Goal: Information Seeking & Learning: Learn about a topic

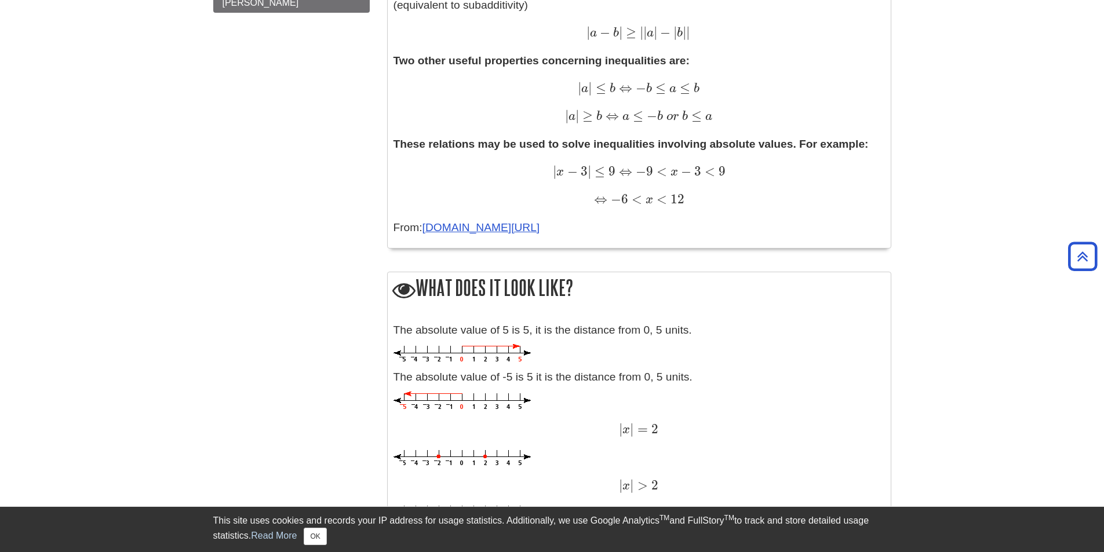
scroll to position [696, 0]
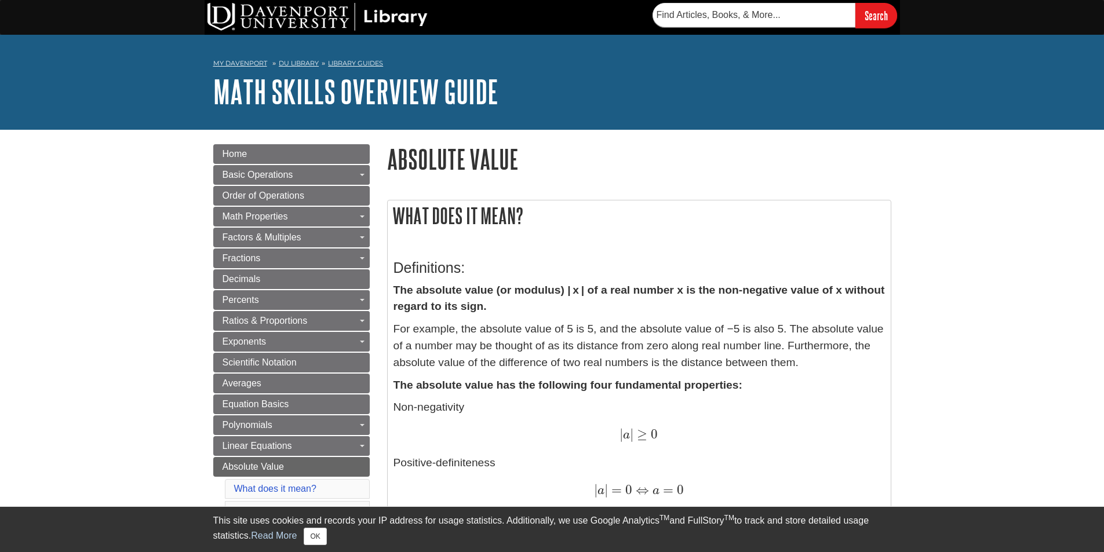
drag, startPoint x: 398, startPoint y: 216, endPoint x: 675, endPoint y: 462, distance: 370.8
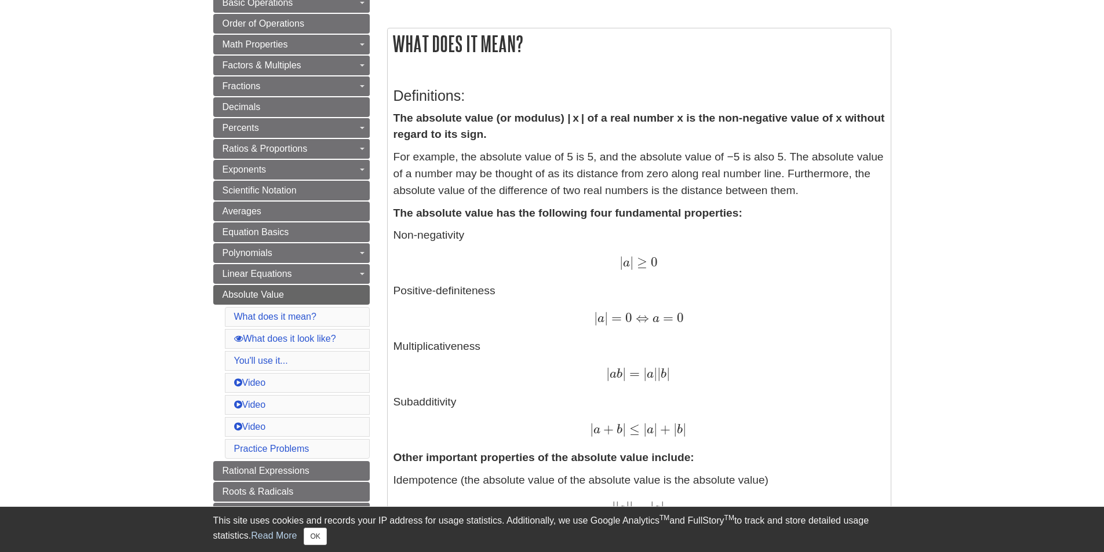
scroll to position [174, 0]
click at [570, 329] on p "Non-negativity | a | ≥ 0 | a | ≥ 0 Positive-definiteness | a | = 0 ⇔ a = 0 | a …" at bounding box center [640, 331] width 492 height 212
drag, startPoint x: 393, startPoint y: 40, endPoint x: 722, endPoint y: 445, distance: 521.6
click at [722, 445] on div "What does it mean? Definitions: The absolute value (or modulus) | x | of a real…" at bounding box center [639, 513] width 504 height 974
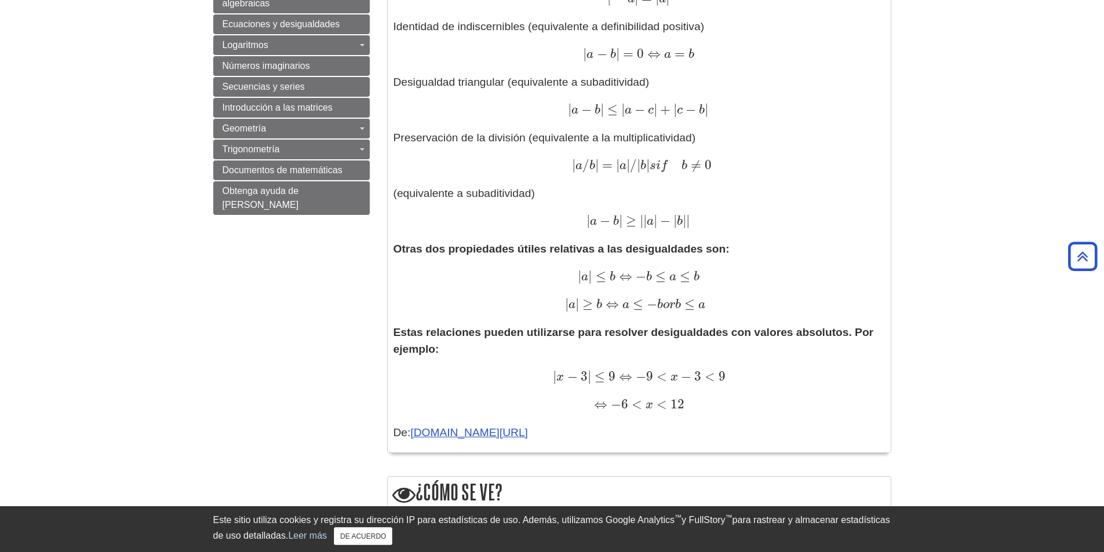
scroll to position [751, 0]
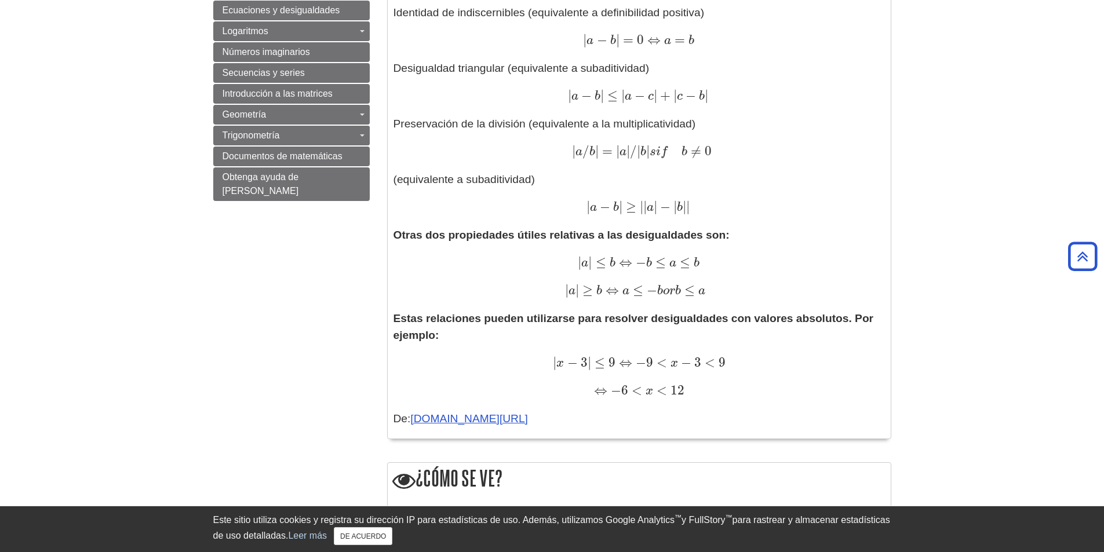
click at [751, 252] on p "Otras dos propiedades útiles relativas a las desigualdades son: | a | ≤ b ⇔ − b…" at bounding box center [640, 263] width 492 height 72
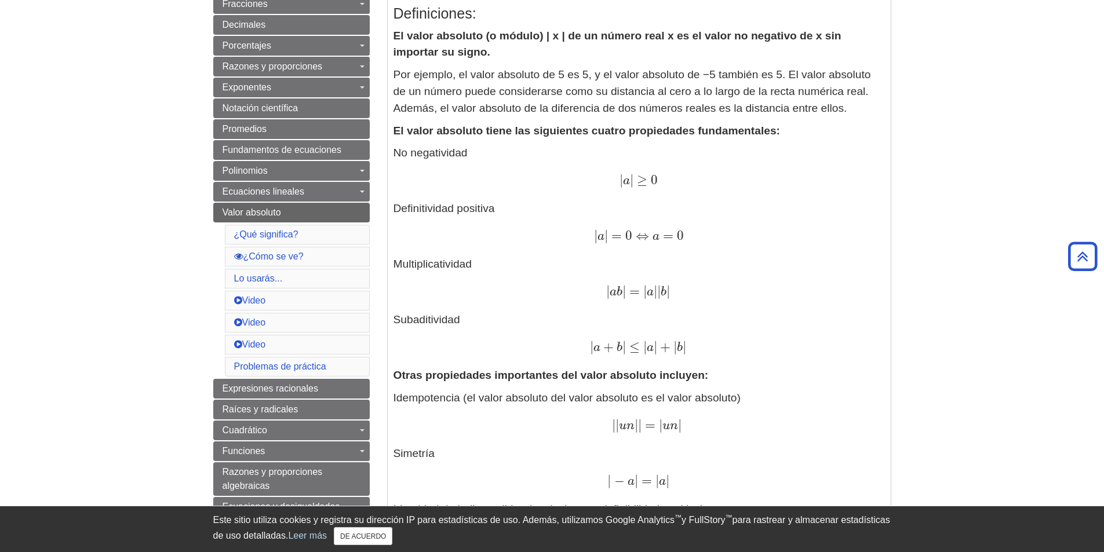
scroll to position [172, 0]
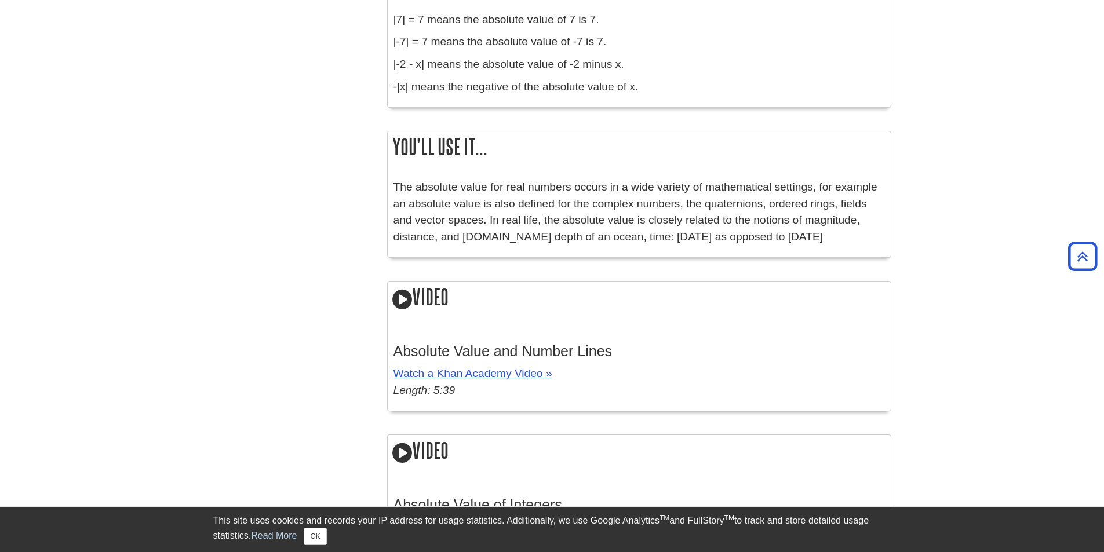
scroll to position [1507, 0]
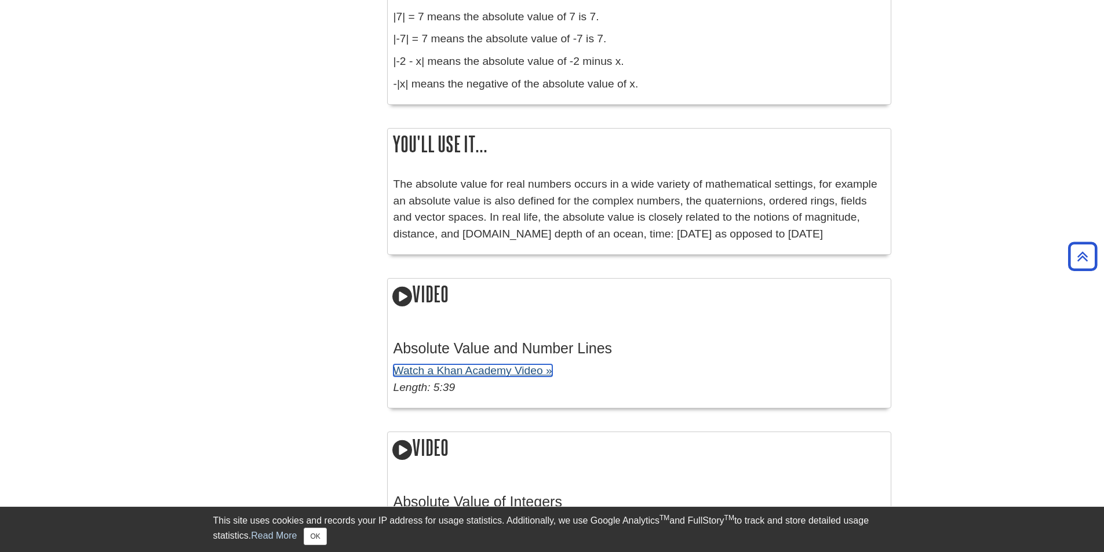
drag, startPoint x: 534, startPoint y: 377, endPoint x: 496, endPoint y: 373, distance: 39.1
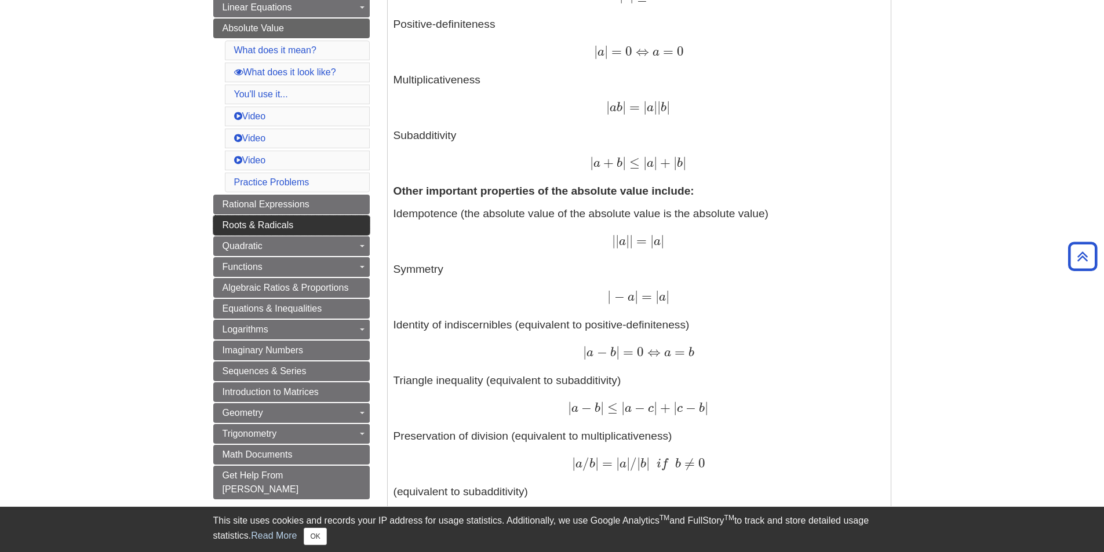
scroll to position [406, 0]
